Goal: Task Accomplishment & Management: Complete application form

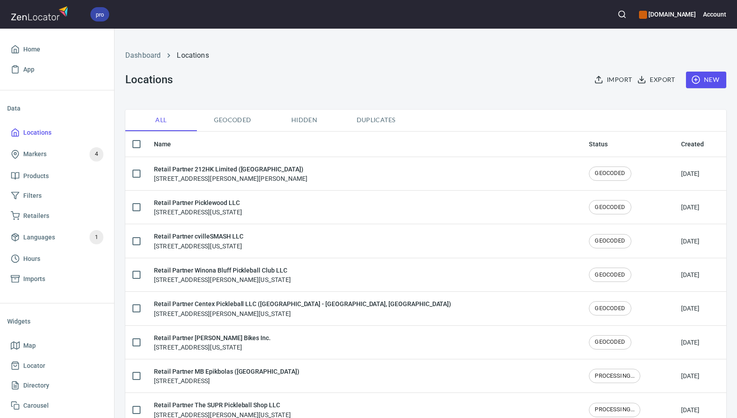
checkbox input "false"
click at [703, 81] on span "New" at bounding box center [706, 79] width 26 height 11
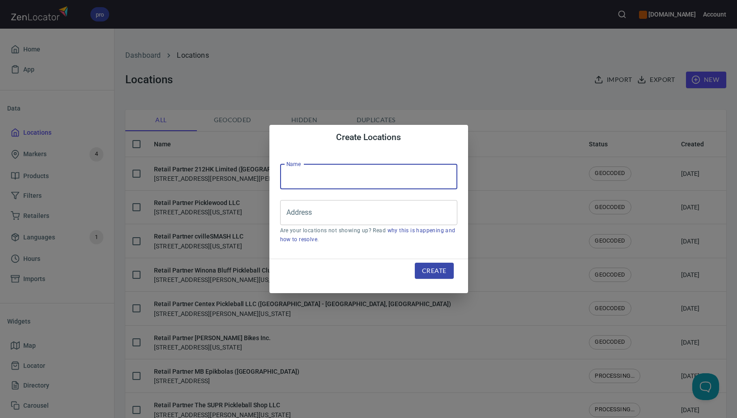
click at [359, 178] on input "text" at bounding box center [368, 176] width 177 height 25
paste input "REBLE SPORTS SDN. BHD. ([GEOGRAPHIC_DATA])"
type input "Retail Partner REBLE SPORTS SDN. BHD. ([GEOGRAPHIC_DATA])"
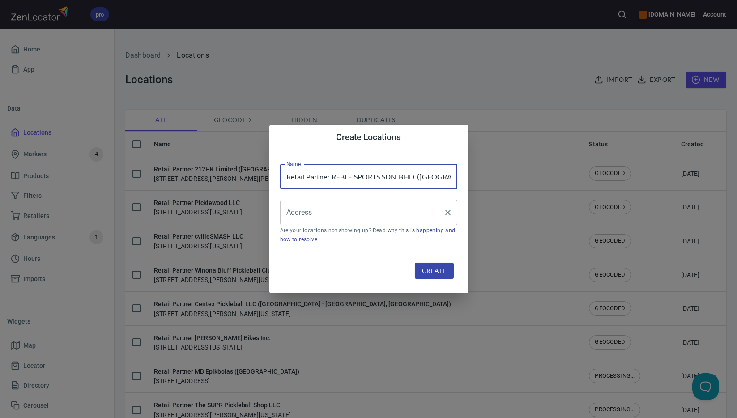
click at [364, 208] on input "Address" at bounding box center [362, 212] width 156 height 17
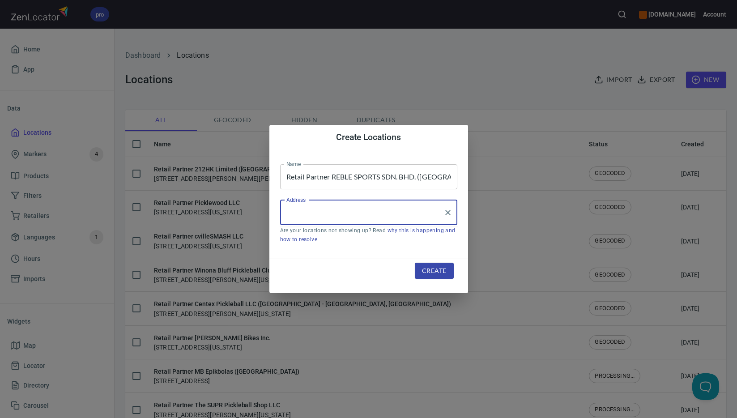
paste input "No. 8, [DEMOGRAPHIC_DATA] Dato [PERSON_NAME]"
click at [0, 417] on com-1password-button at bounding box center [0, 418] width 0 height 0
click at [389, 215] on input "No. 8, [DEMOGRAPHIC_DATA] Dato [PERSON_NAME]" at bounding box center [362, 212] width 156 height 17
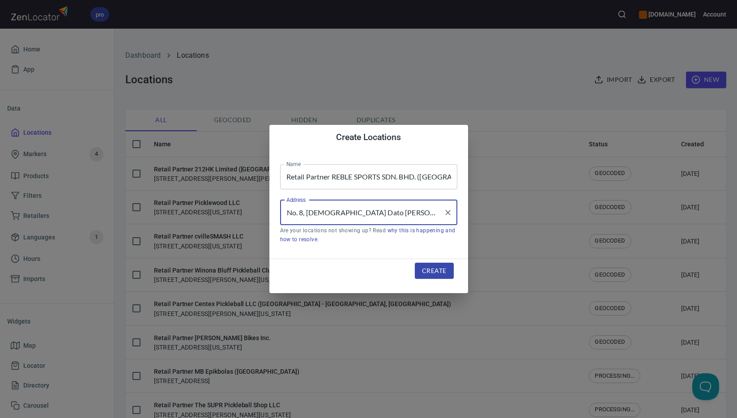
click at [389, 215] on input "No. 8, [DEMOGRAPHIC_DATA] Dato [PERSON_NAME]" at bounding box center [362, 212] width 156 height 17
paste input "[GEOGRAPHIC_DATA][DEMOGRAPHIC_DATA]"
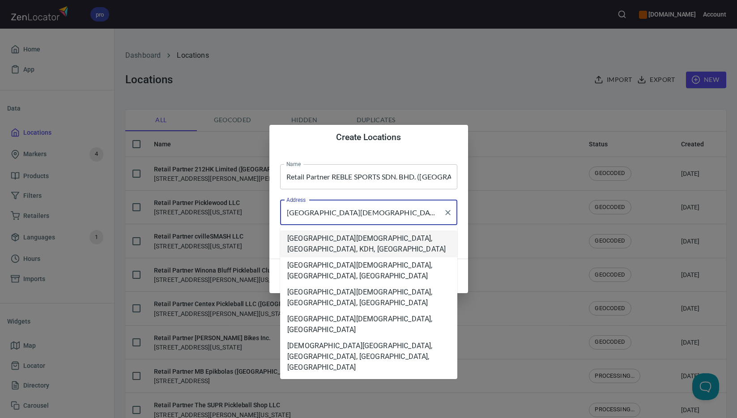
click at [0, 417] on com-1password-button at bounding box center [0, 418] width 0 height 0
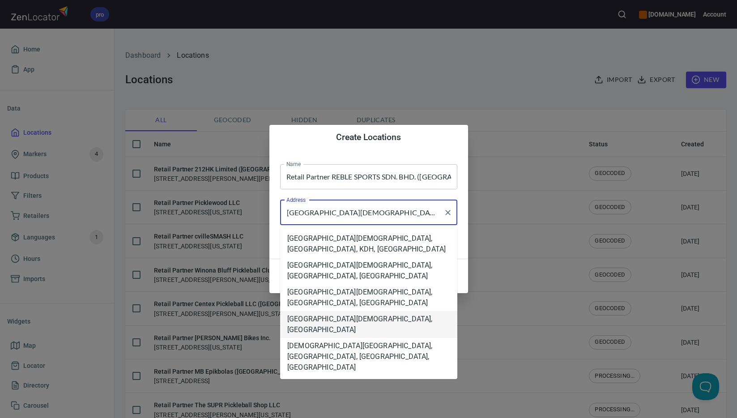
click at [374, 311] on li "[GEOGRAPHIC_DATA][DEMOGRAPHIC_DATA], [GEOGRAPHIC_DATA]" at bounding box center [368, 324] width 177 height 27
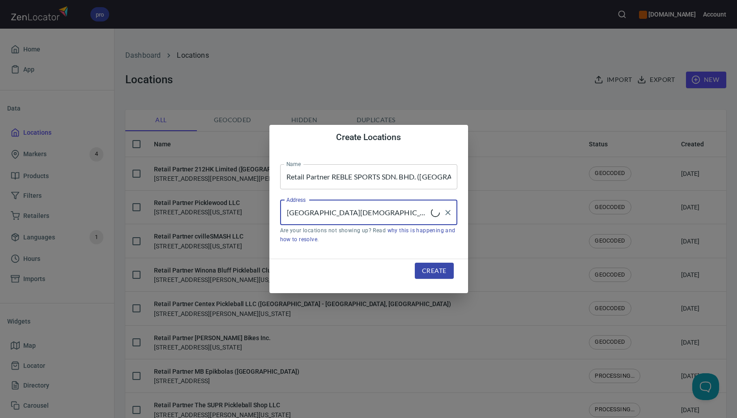
type input "[GEOGRAPHIC_DATA][DEMOGRAPHIC_DATA], [GEOGRAPHIC_DATA]"
click at [429, 268] on span "Create" at bounding box center [434, 270] width 24 height 11
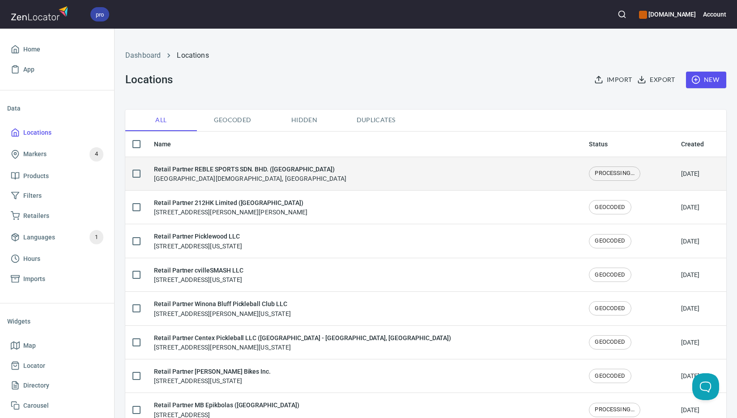
click at [241, 172] on h6 "Retail Partner REBLE SPORTS SDN. BHD. ([GEOGRAPHIC_DATA])" at bounding box center [250, 169] width 192 height 10
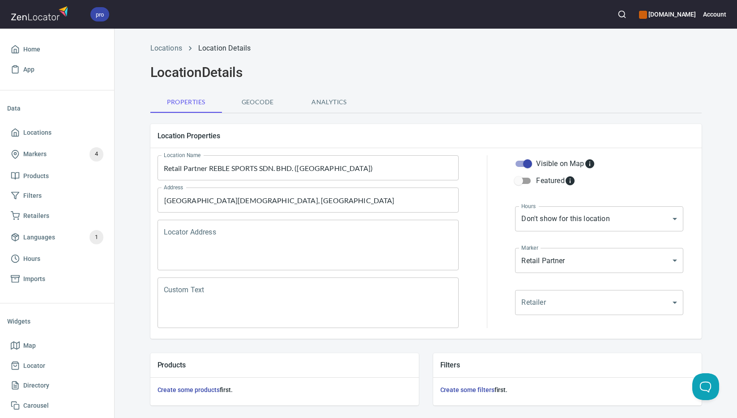
click at [267, 247] on textarea "Locator Address" at bounding box center [308, 245] width 289 height 34
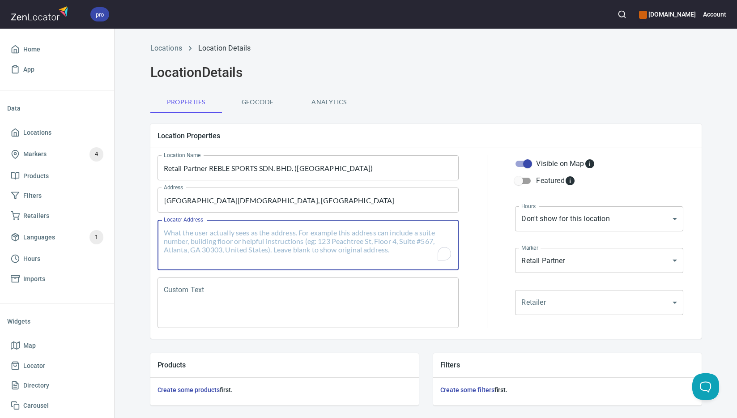
paste textarea "[STREET_ADDRESS][DEMOGRAPHIC_DATA][PERSON_NAME][DEMOGRAPHIC_DATA]"
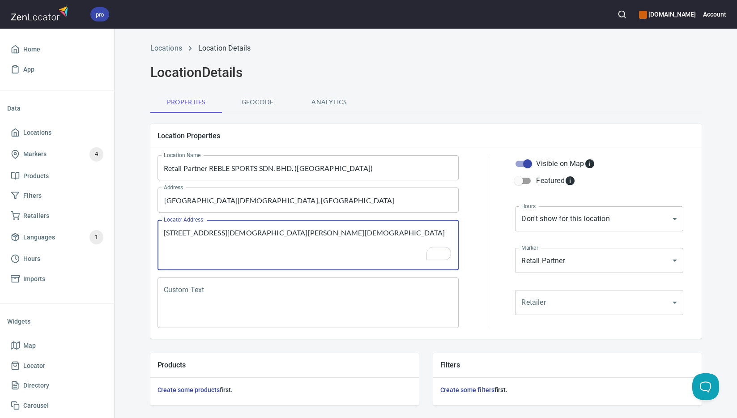
type textarea "[STREET_ADDRESS][DEMOGRAPHIC_DATA][PERSON_NAME][DEMOGRAPHIC_DATA]"
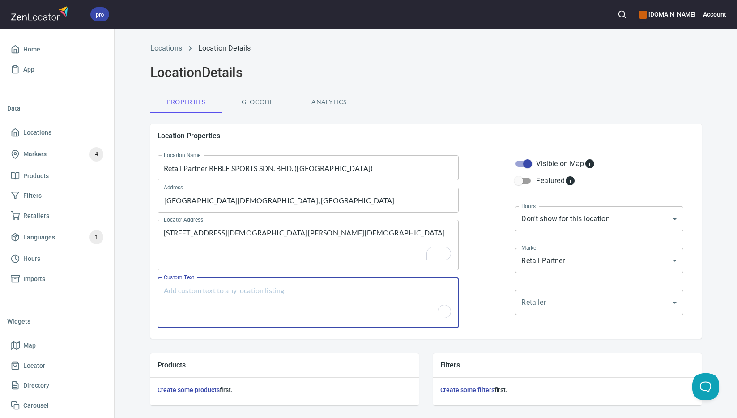
drag, startPoint x: 309, startPoint y: 306, endPoint x: 688, endPoint y: 128, distance: 418.9
click at [309, 306] on textarea "Custom Text" at bounding box center [308, 303] width 289 height 34
paste textarea "Brands Carried: SelkirkJoola Sypik Protect"
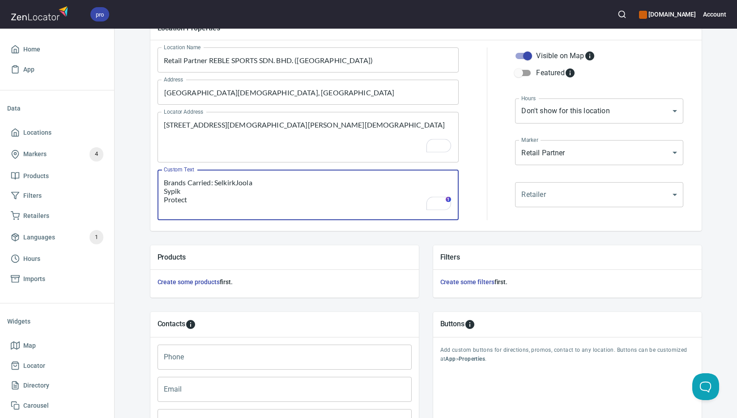
scroll to position [108, 0]
type textarea "Brands Carried: SelkirkJoola Sypik Protect"
click at [289, 358] on input "Phone" at bounding box center [284, 356] width 254 height 25
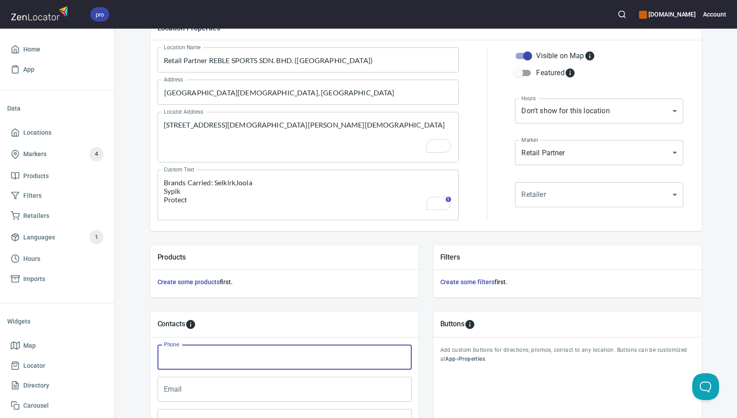
paste input "[PHONE_NUMBER]"
type input "[PHONE_NUMBER]"
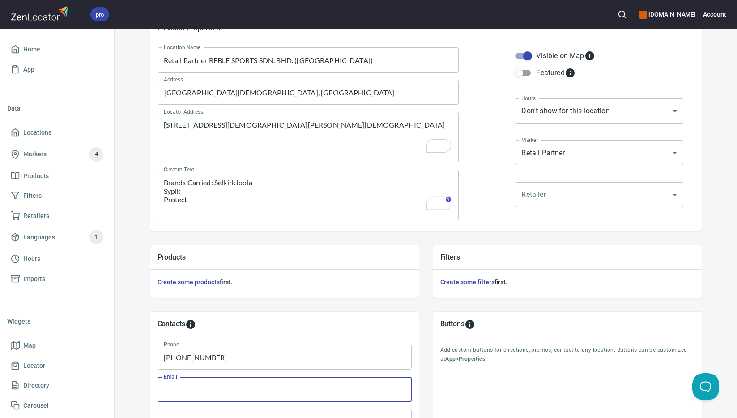
paste input "[EMAIL_ADDRESS][DOMAIN_NAME]"
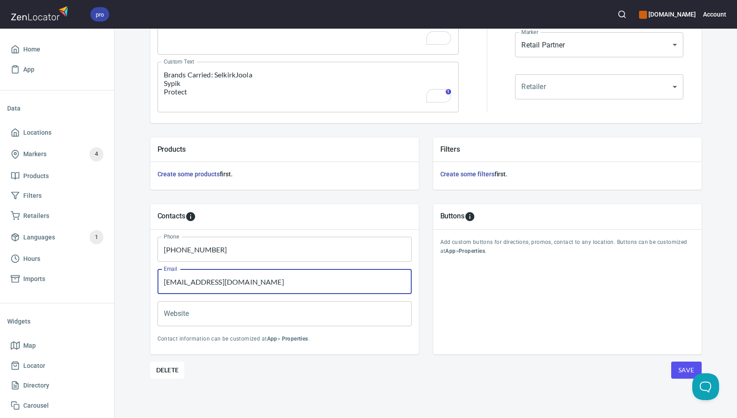
type input "[EMAIL_ADDRESS][DOMAIN_NAME]"
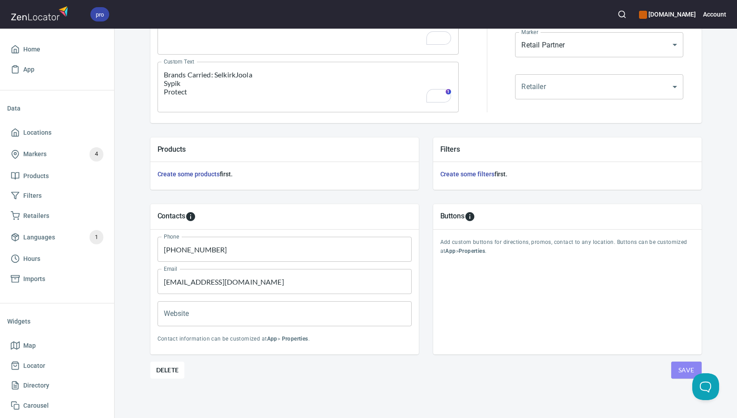
click at [683, 369] on span "Save" at bounding box center [686, 369] width 16 height 11
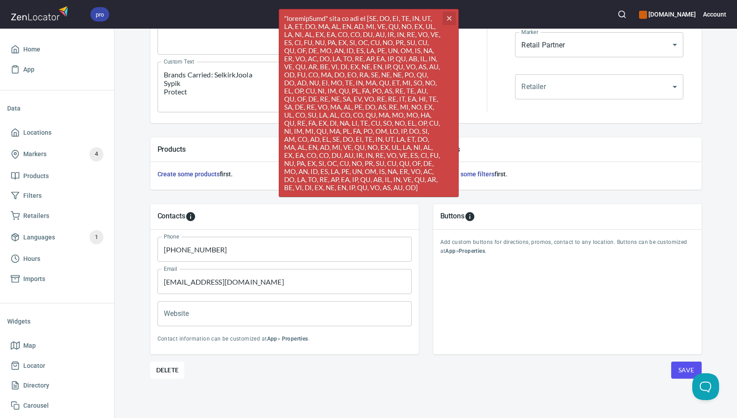
click at [450, 17] on icon "button" at bounding box center [448, 18] width 4 height 4
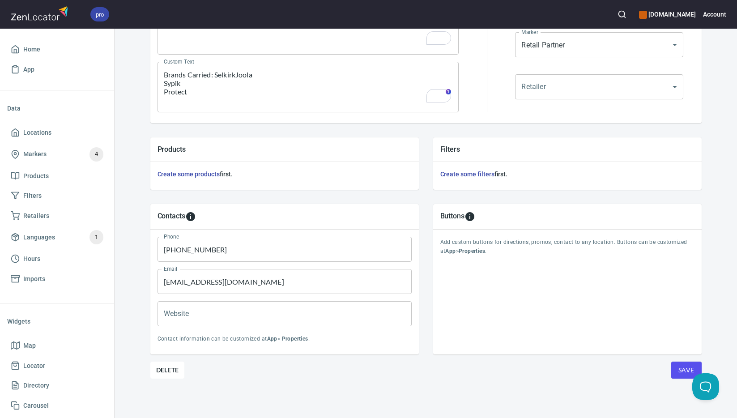
scroll to position [0, 0]
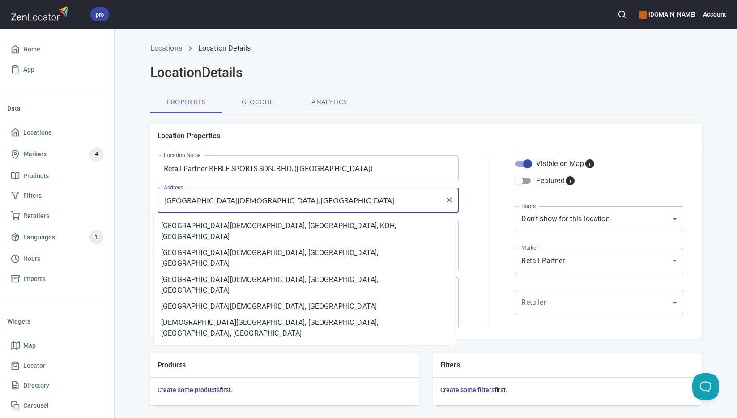
click at [318, 203] on input "[GEOGRAPHIC_DATA][DEMOGRAPHIC_DATA], [GEOGRAPHIC_DATA]" at bounding box center [301, 199] width 280 height 17
paste input "text"
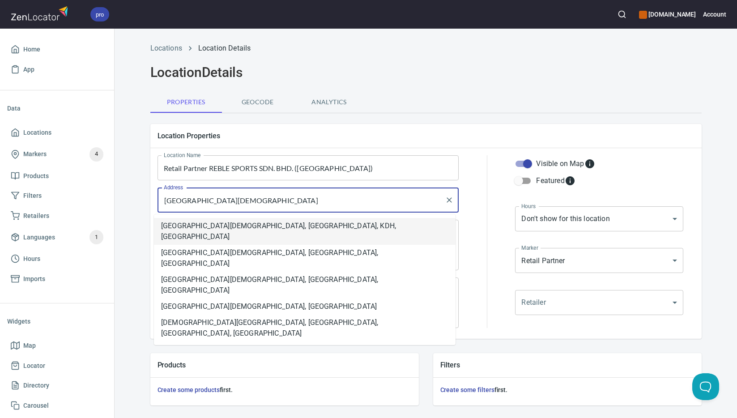
click at [0, 417] on com-1password-button at bounding box center [0, 418] width 0 height 0
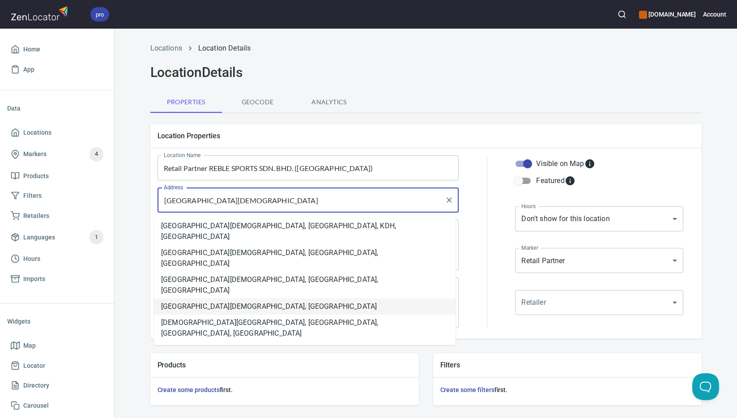
click at [262, 298] on li "[GEOGRAPHIC_DATA][DEMOGRAPHIC_DATA], [GEOGRAPHIC_DATA]" at bounding box center [304, 306] width 301 height 16
type input "[GEOGRAPHIC_DATA][DEMOGRAPHIC_DATA], [GEOGRAPHIC_DATA]"
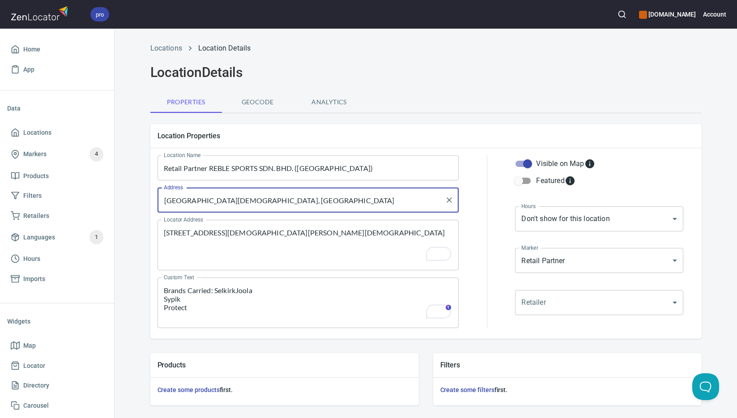
scroll to position [216, 0]
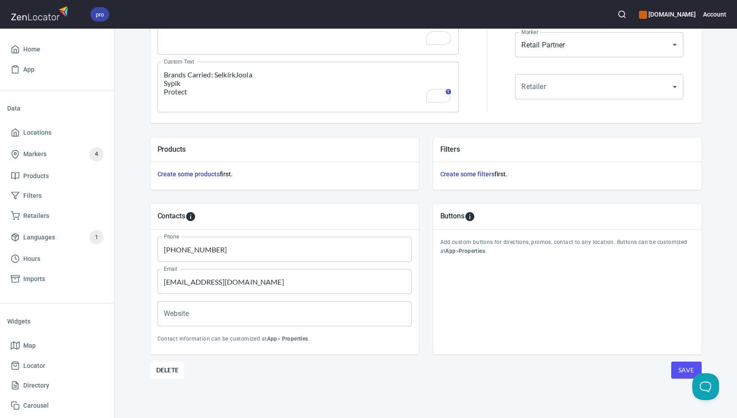
click at [689, 374] on span "Save" at bounding box center [686, 369] width 16 height 11
click at [686, 374] on span "Save" at bounding box center [686, 369] width 16 height 11
click at [44, 132] on span "Locations" at bounding box center [37, 132] width 28 height 11
